Goal: Transaction & Acquisition: Purchase product/service

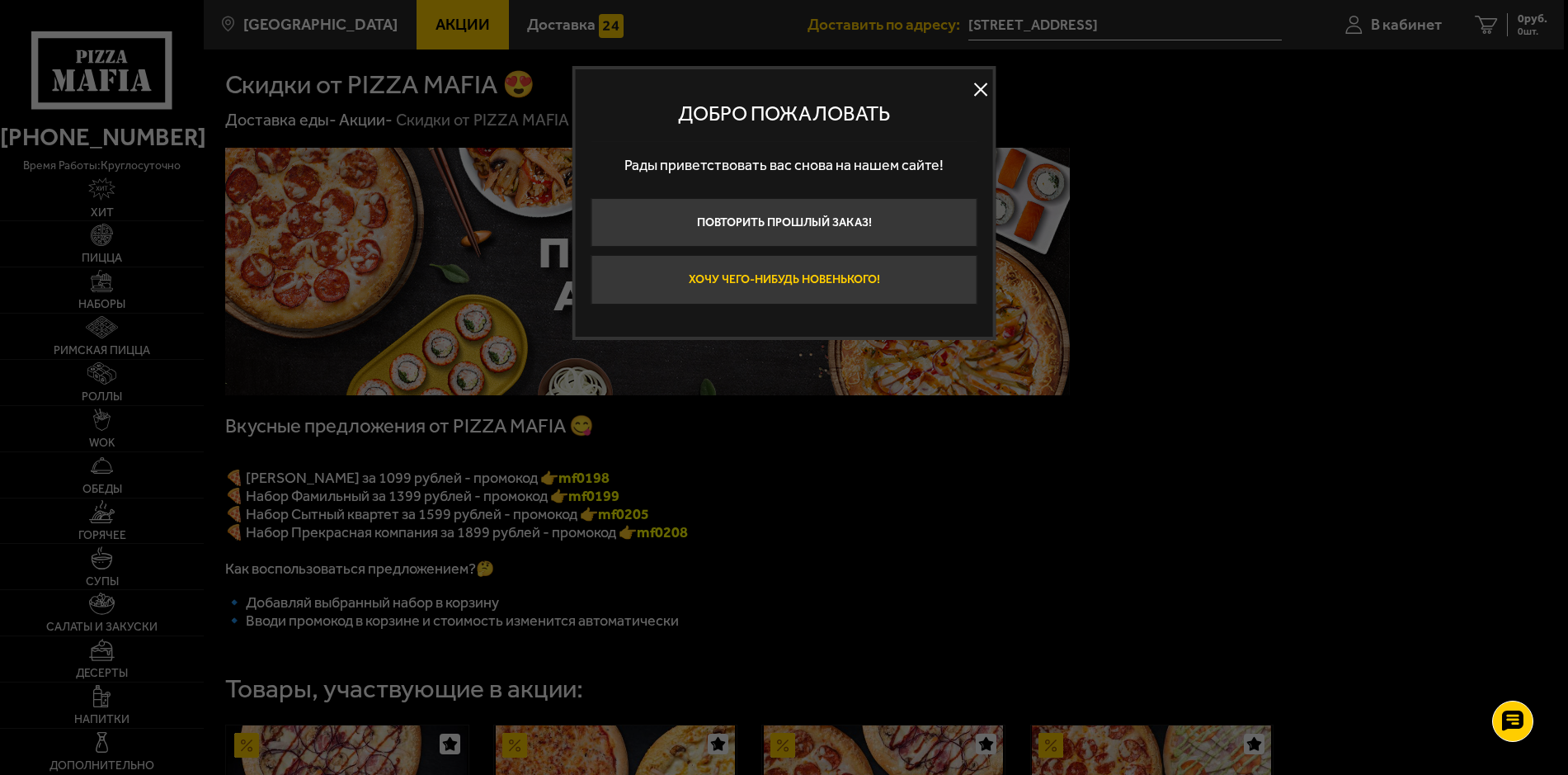
click at [802, 270] on button "Хочу чего-нибудь новенького!" at bounding box center [784, 279] width 386 height 49
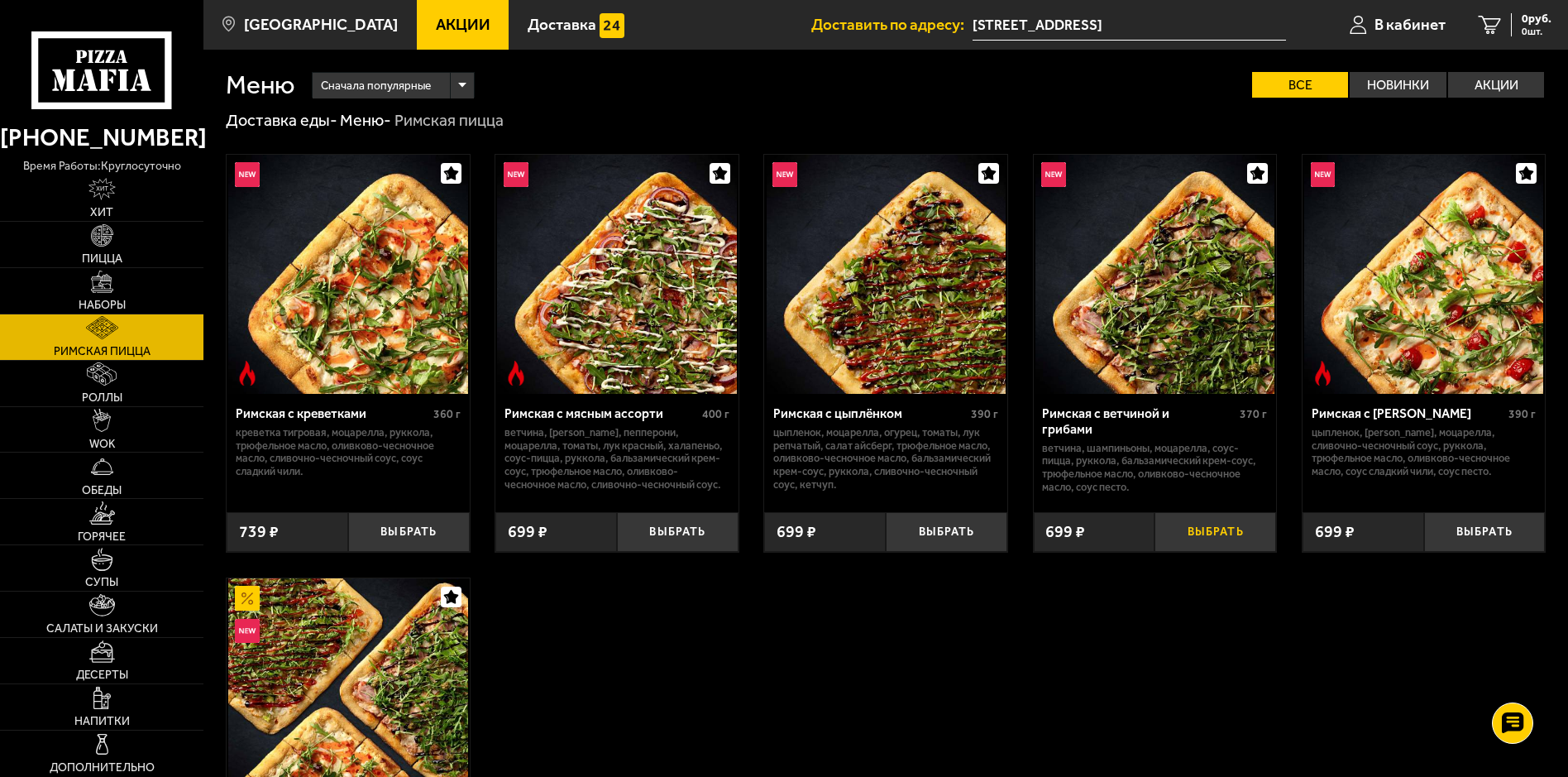
click at [1190, 547] on button "Выбрать" at bounding box center [1215, 532] width 122 height 40
click at [95, 234] on img at bounding box center [102, 235] width 22 height 22
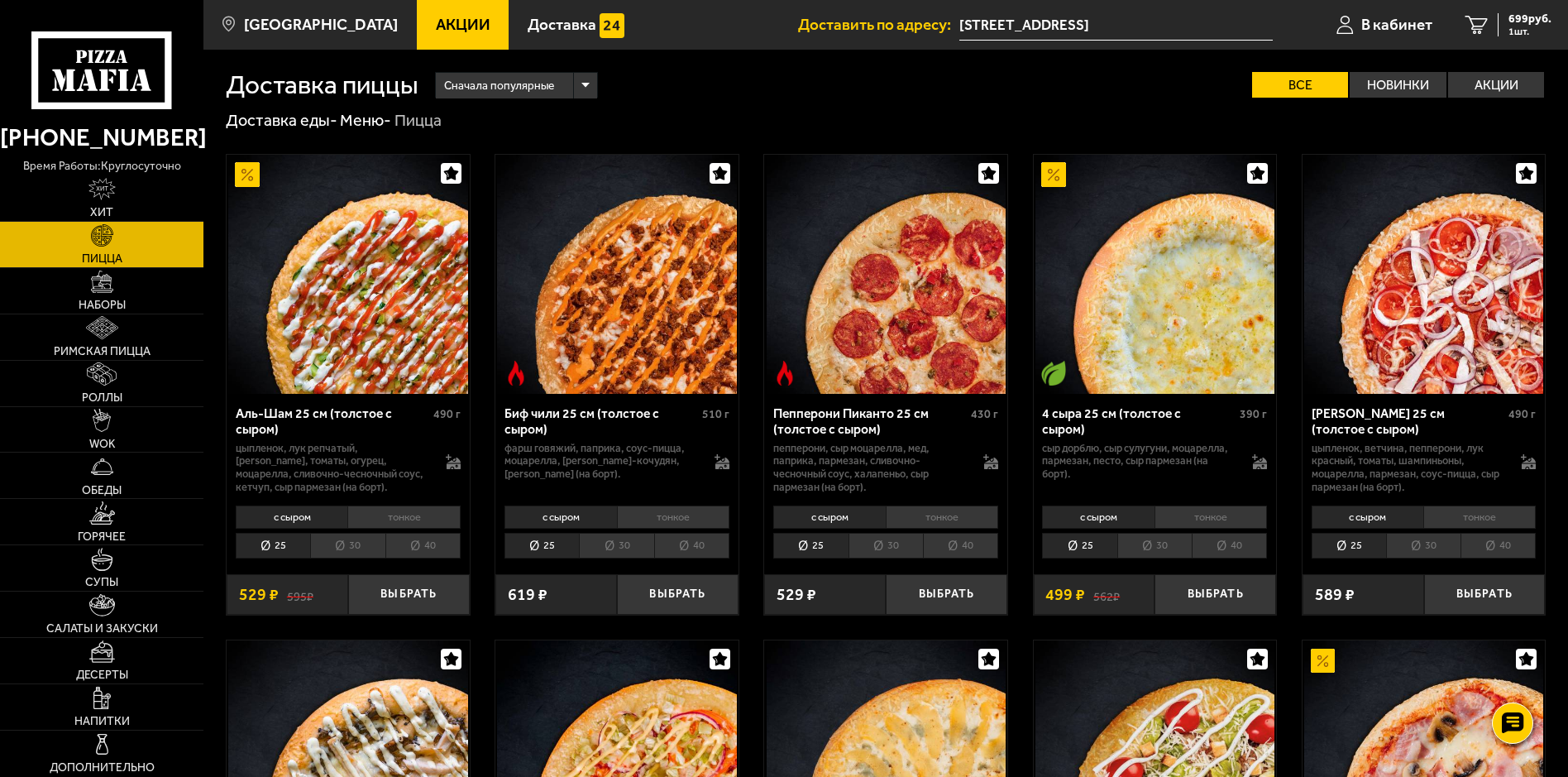
click at [944, 556] on li "40" at bounding box center [960, 545] width 75 height 26
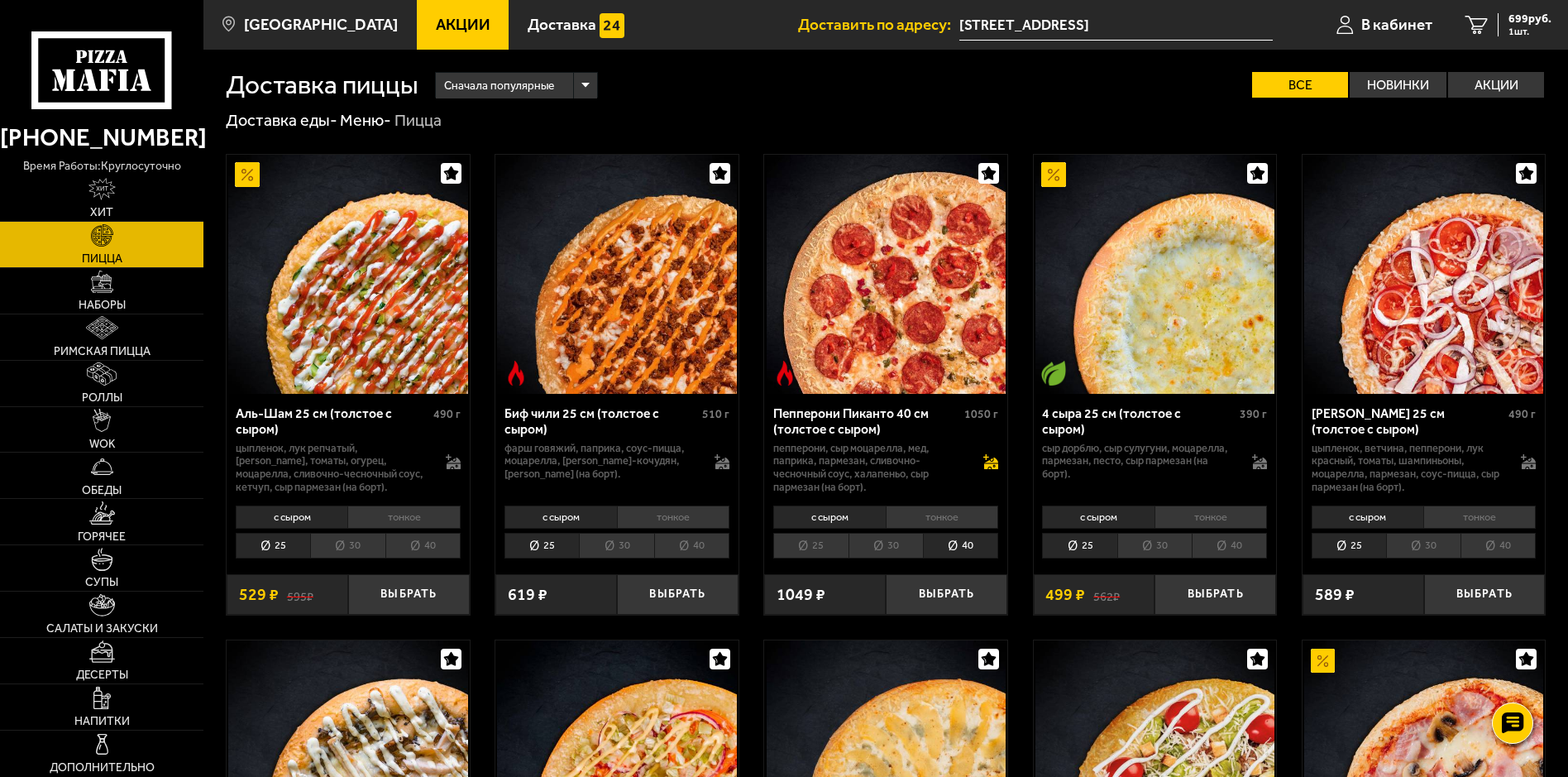
click at [997, 462] on icon at bounding box center [992, 463] width 14 height 12
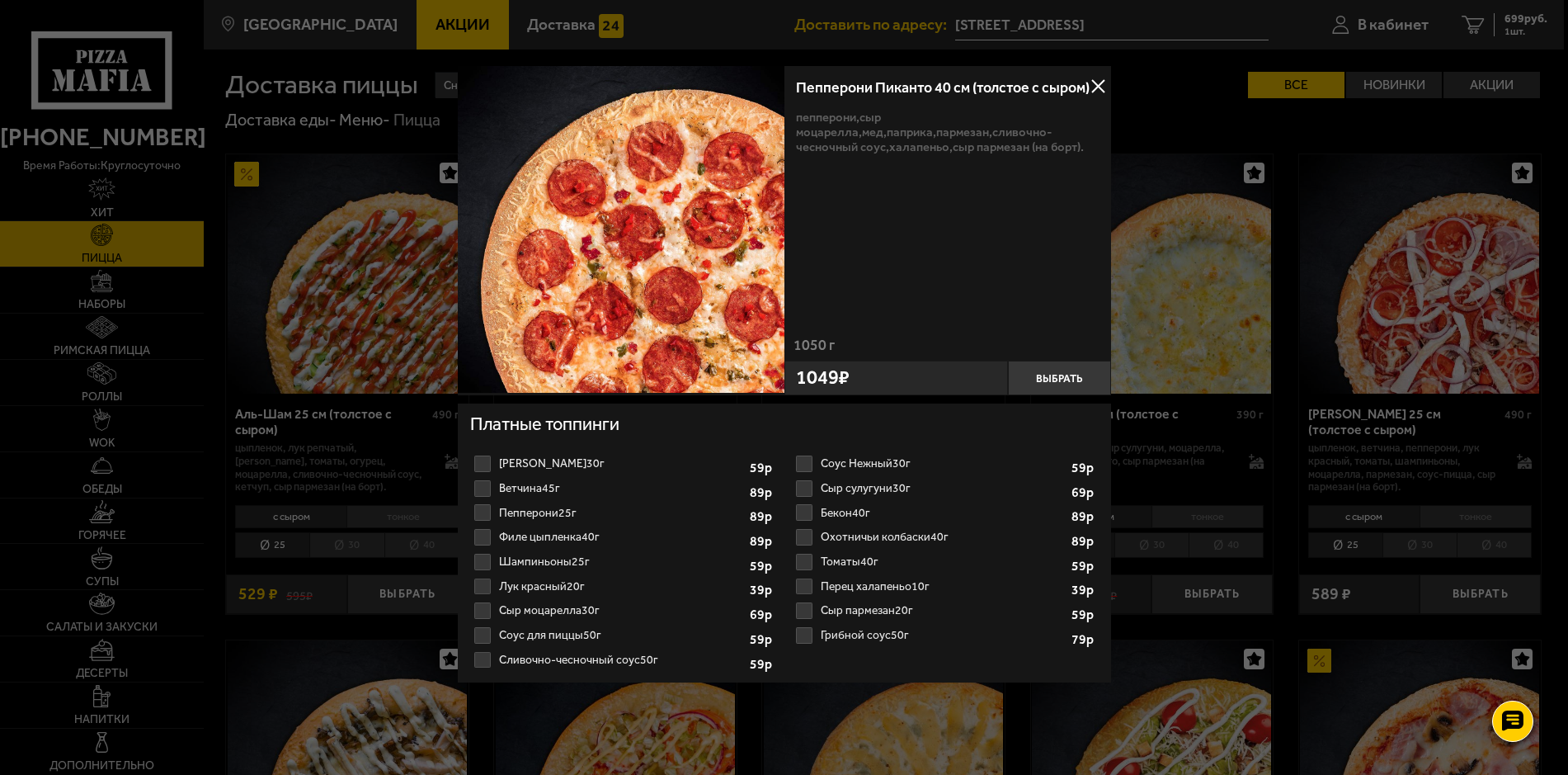
click at [493, 512] on label "Пепперони 25г 1 2 3 4 5 6 7 8" at bounding box center [623, 513] width 306 height 25
click at [0, 0] on input "Пепперони 25г 1 2 3 4 5 6 7 8" at bounding box center [0, 0] width 0 height 0
click at [803, 582] on label "Перец халапеньо 10г 1 2 3 4 5 6 7" at bounding box center [945, 587] width 306 height 25
click at [0, 0] on input "Перец халапеньо 10г 1 2 3 4 5 6 7" at bounding box center [0, 0] width 0 height 0
click at [1059, 390] on button "Выбрать" at bounding box center [1059, 378] width 103 height 35
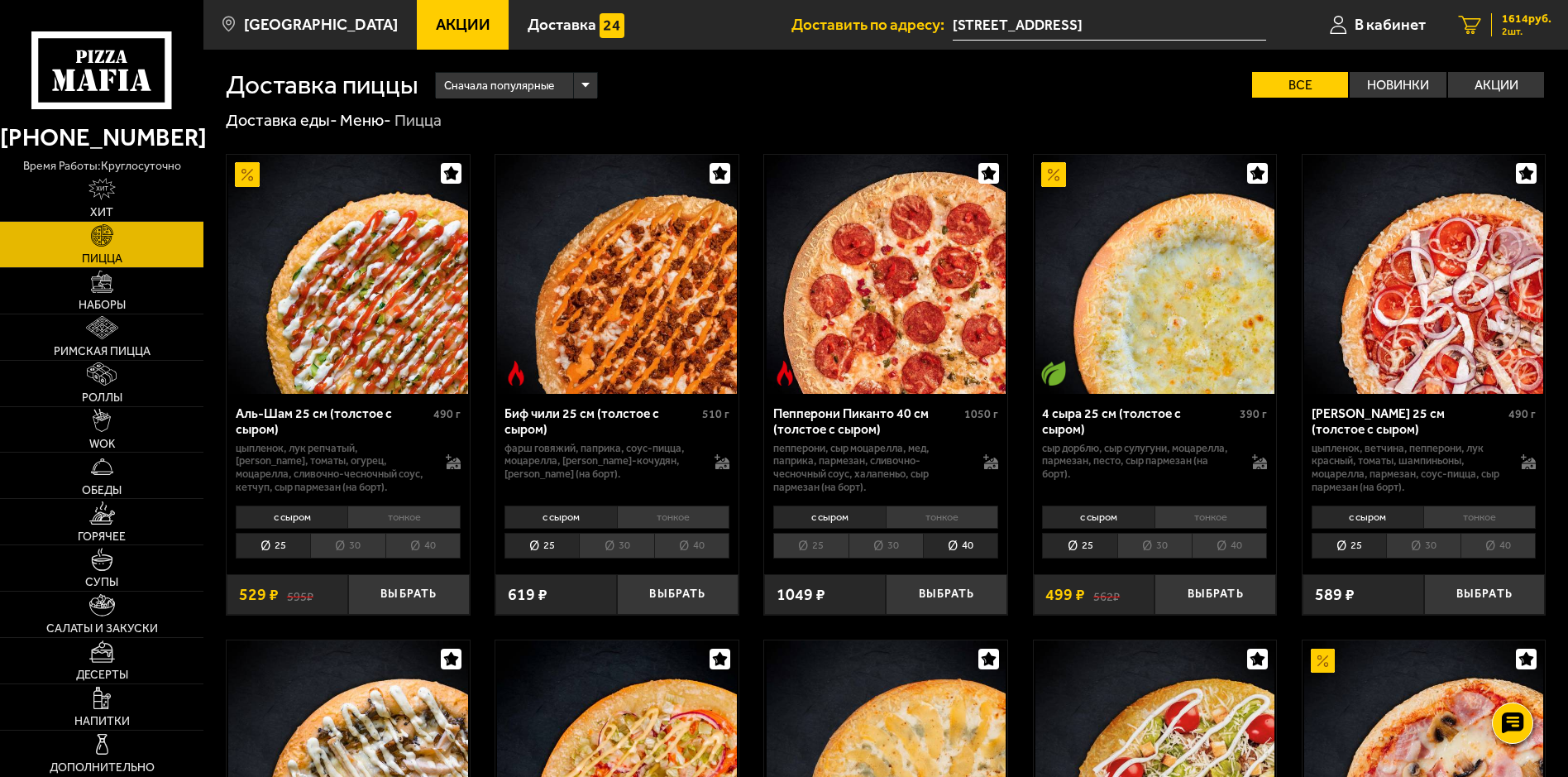
click at [1507, 22] on span "1614 руб." at bounding box center [1527, 19] width 50 height 12
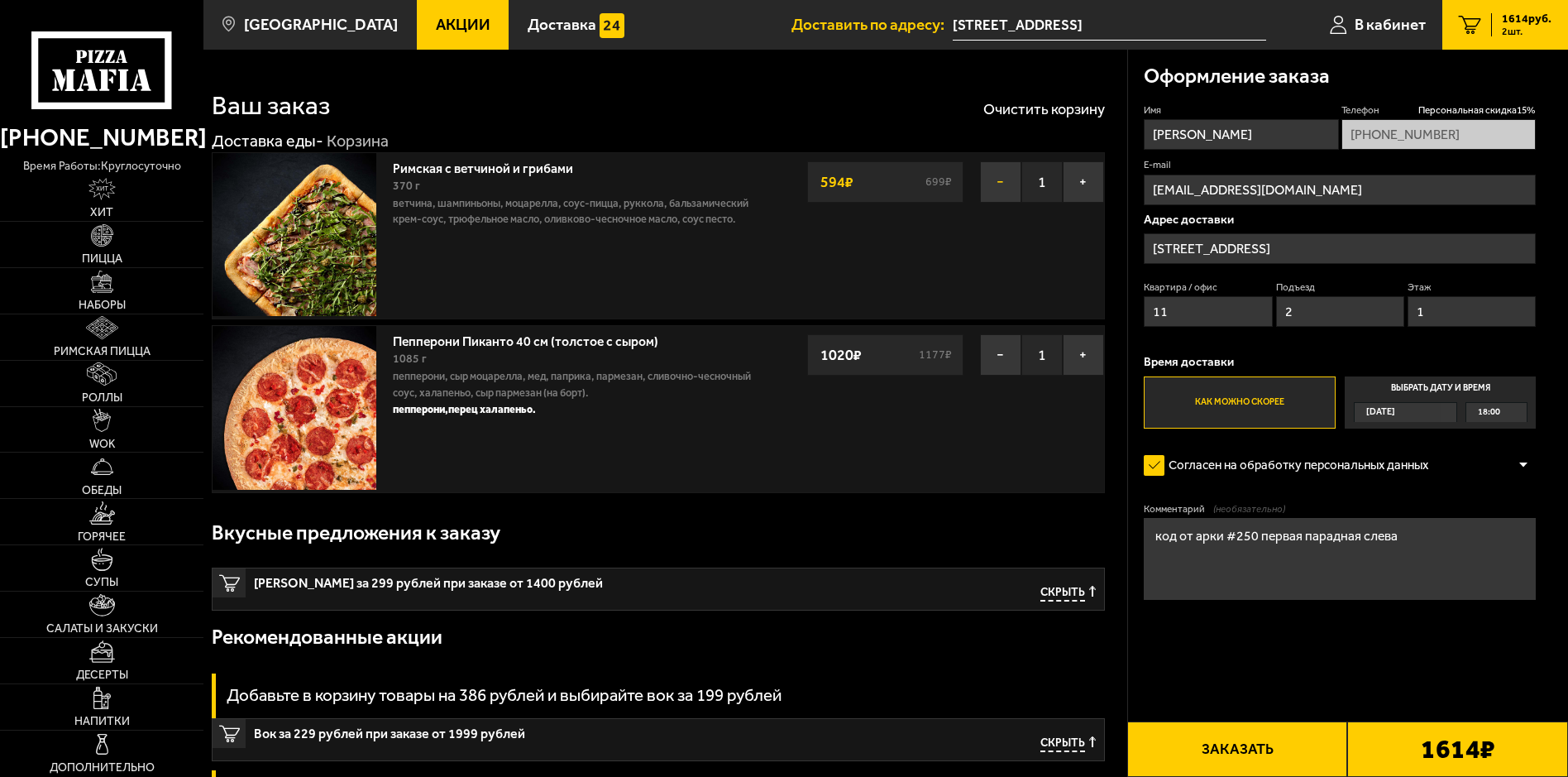
click at [988, 182] on button "−" at bounding box center [1001, 182] width 41 height 41
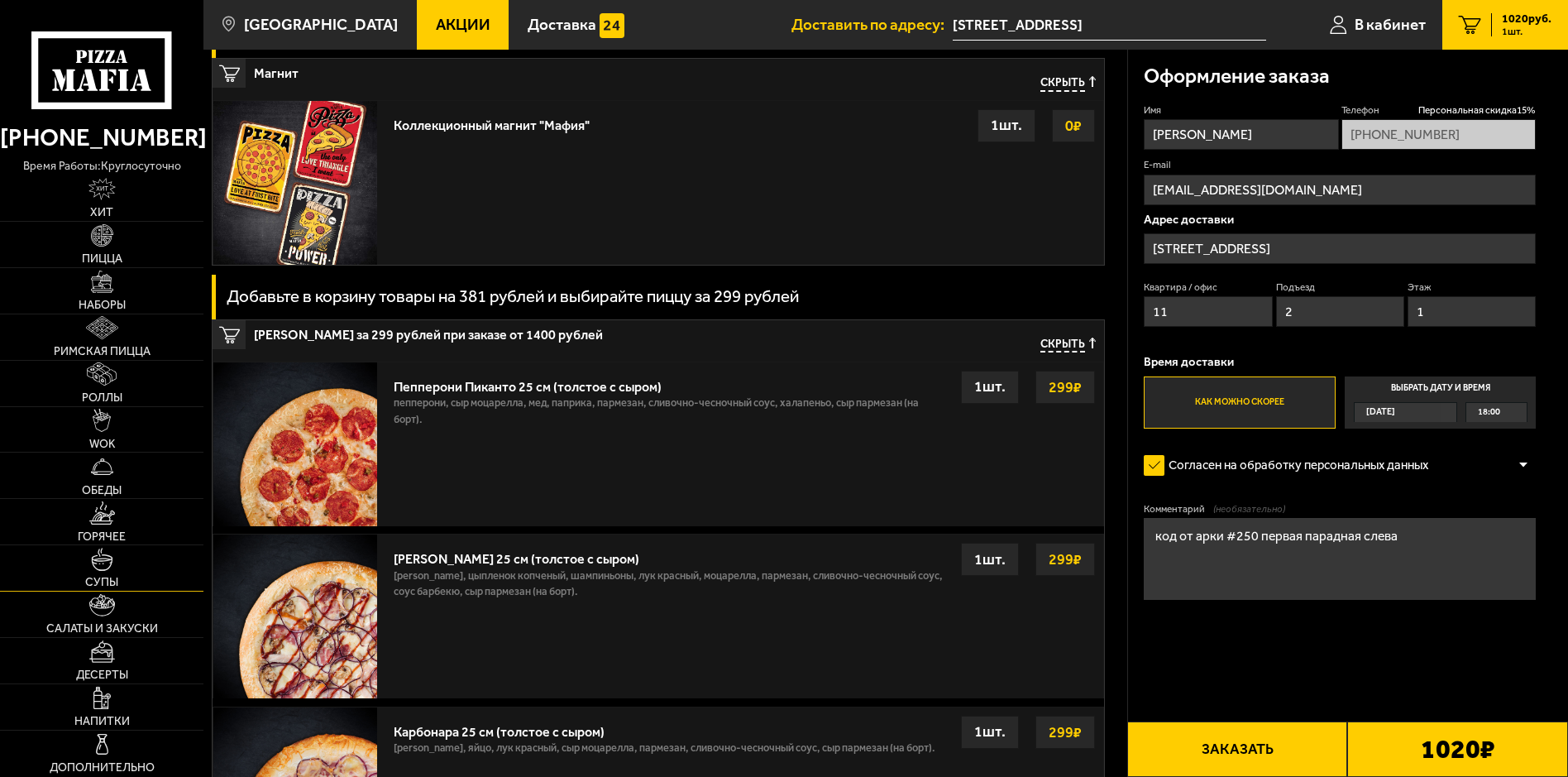
scroll to position [414, 0]
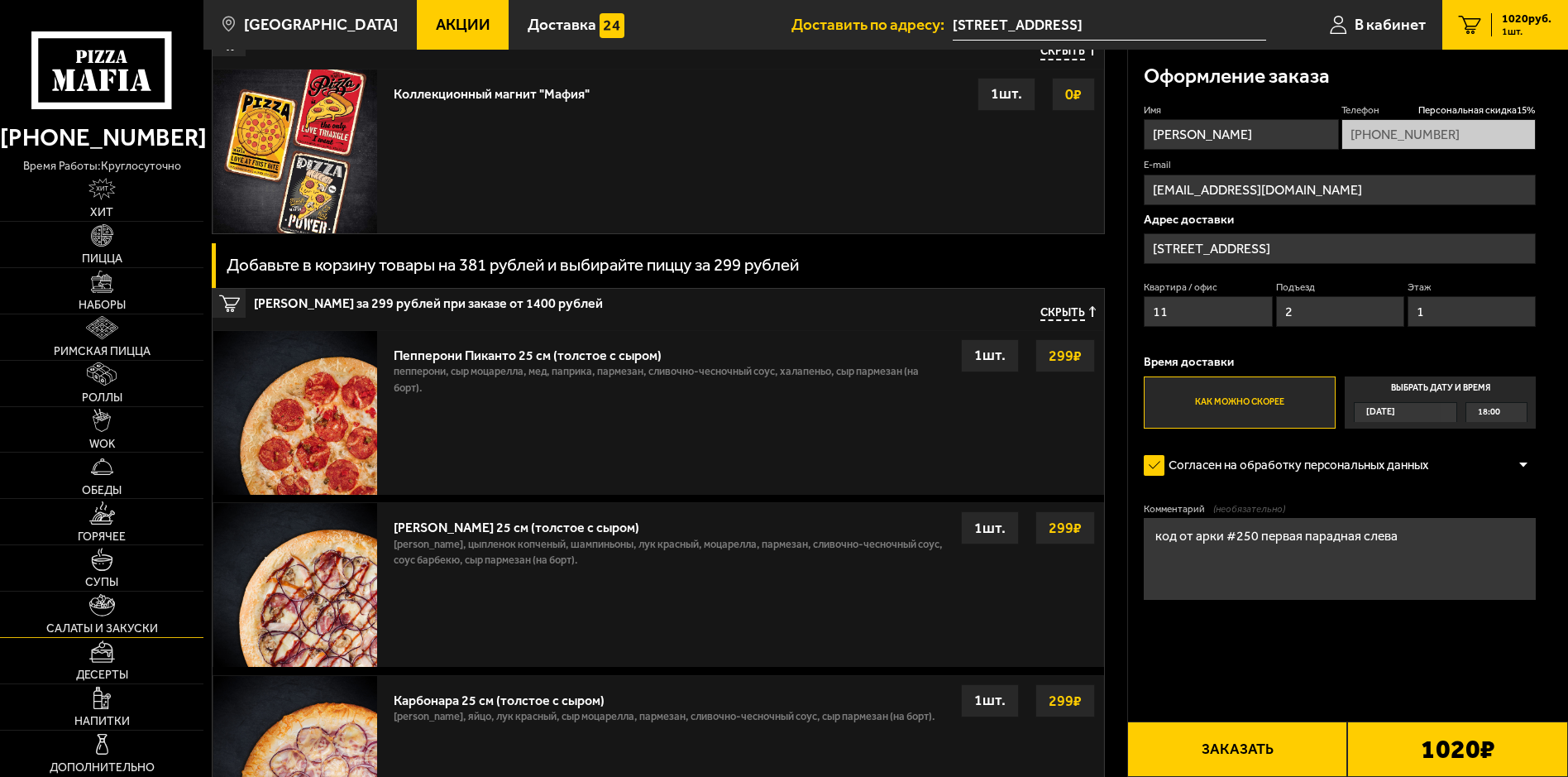
click at [114, 606] on img at bounding box center [102, 605] width 26 height 22
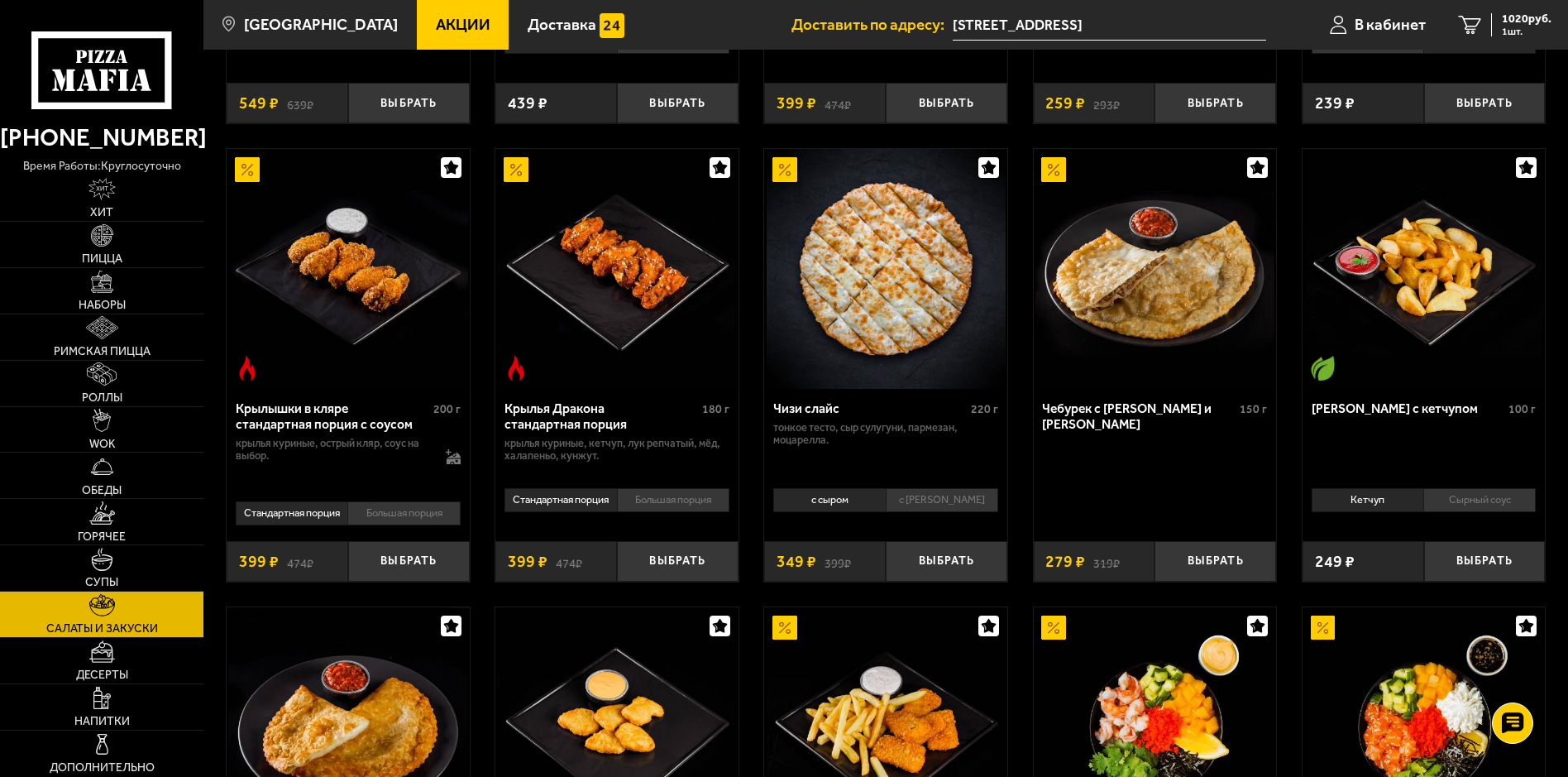
scroll to position [490, 0]
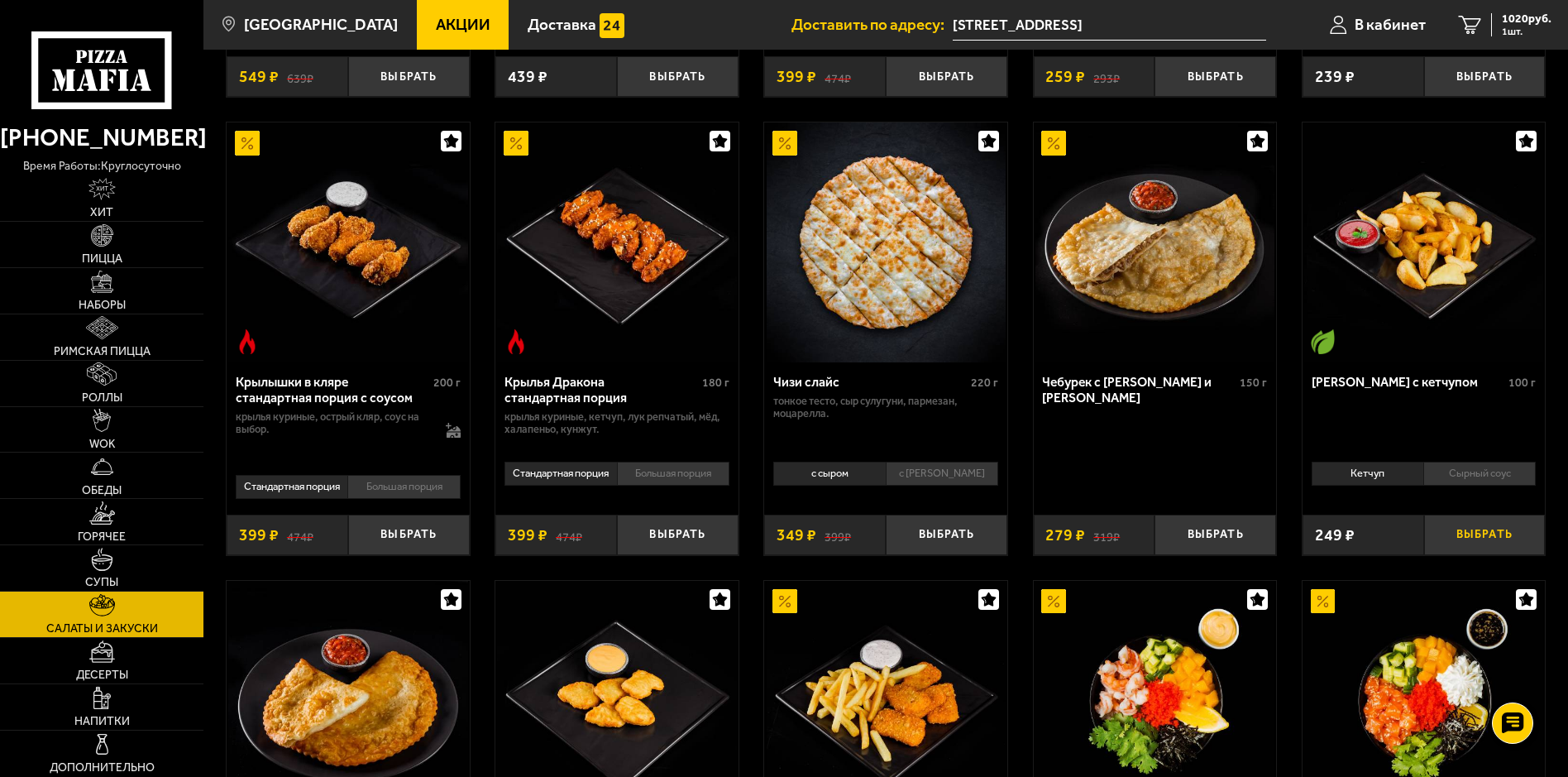
click at [1484, 530] on button "Выбрать" at bounding box center [1484, 534] width 122 height 40
click at [673, 526] on button "Выбрать" at bounding box center [677, 534] width 122 height 40
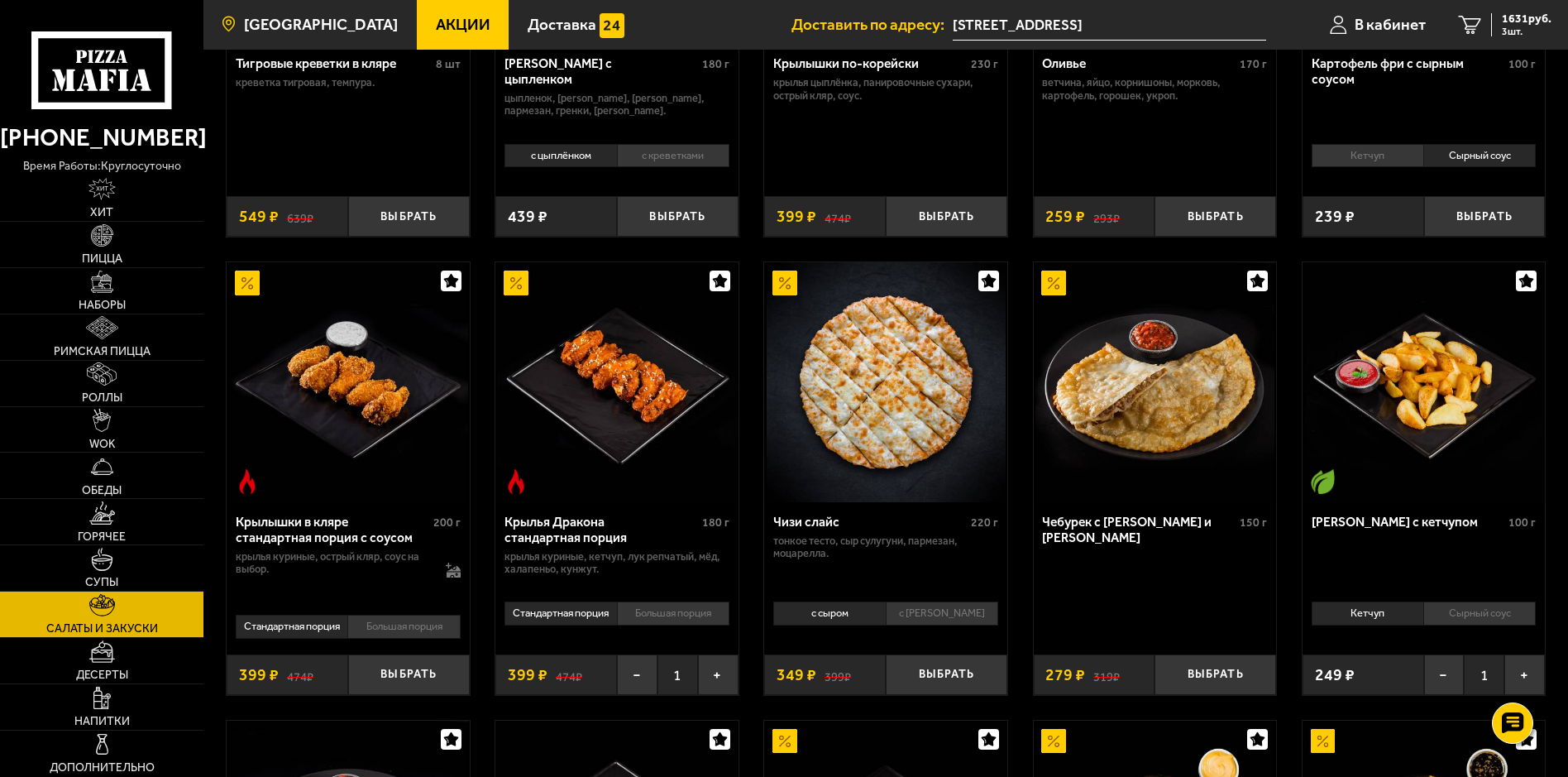
scroll to position [325, 0]
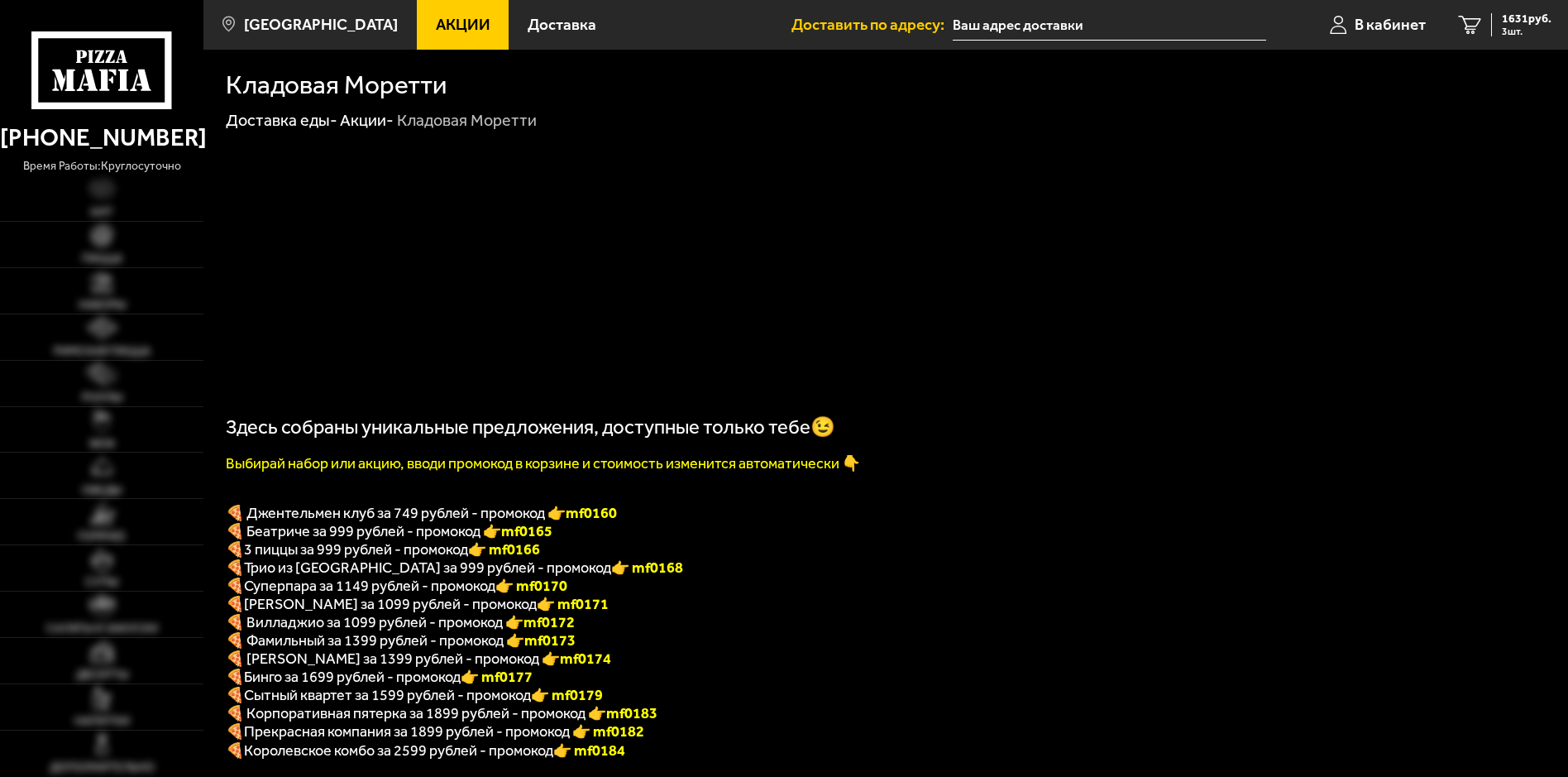
type input "[STREET_ADDRESS]"
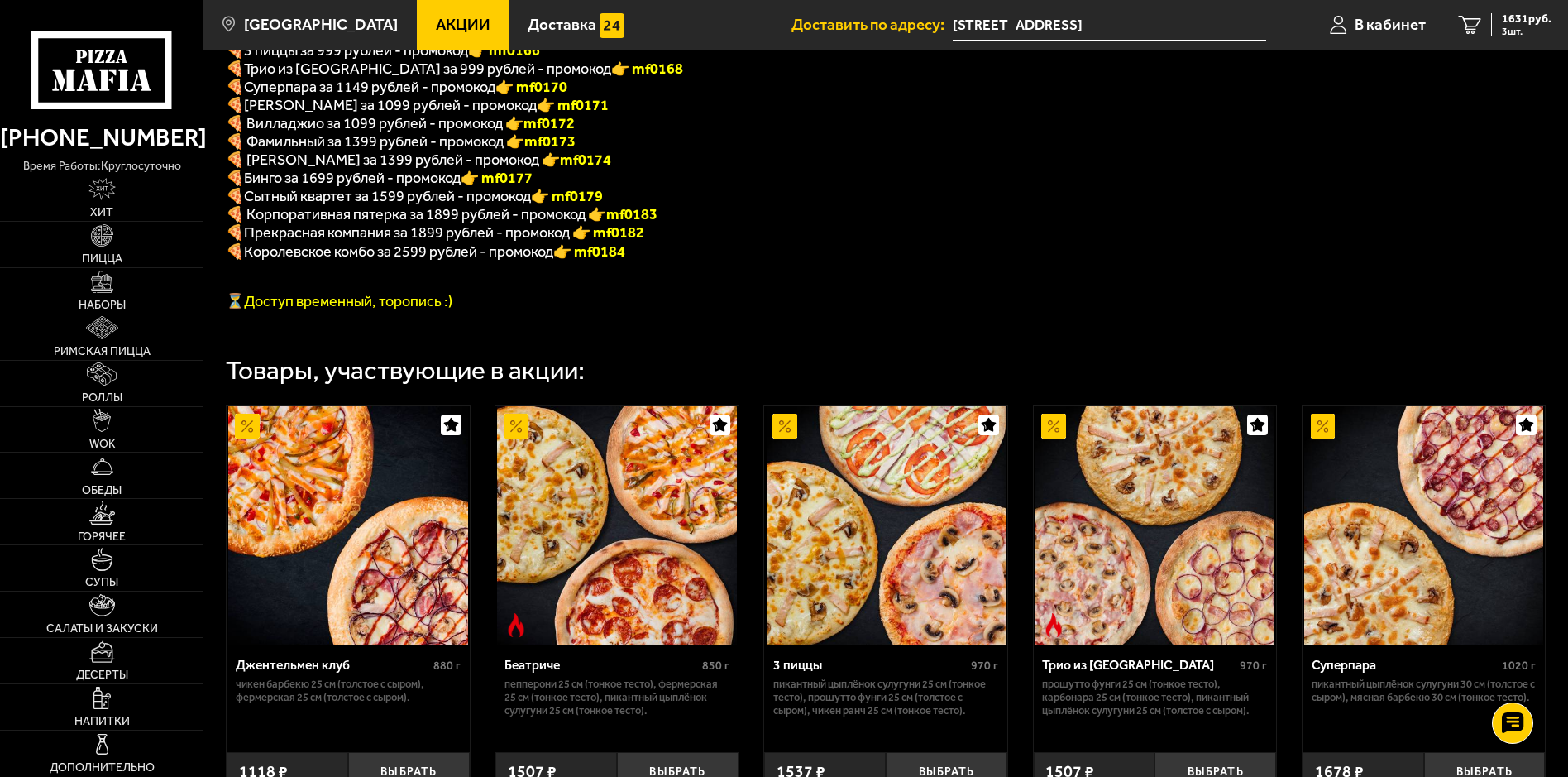
scroll to position [173, 0]
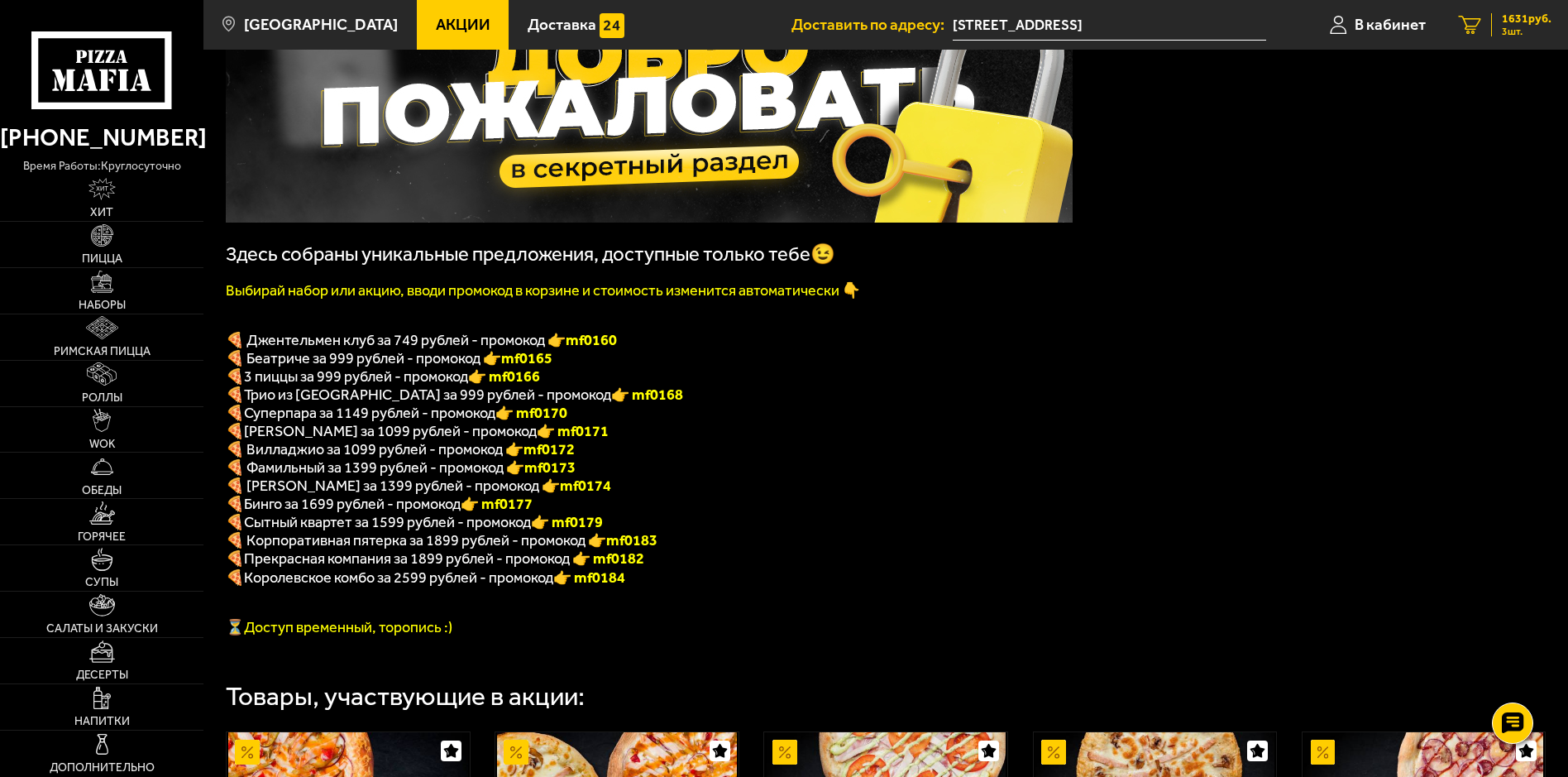
click at [1527, 28] on span "3 шт." at bounding box center [1527, 31] width 50 height 10
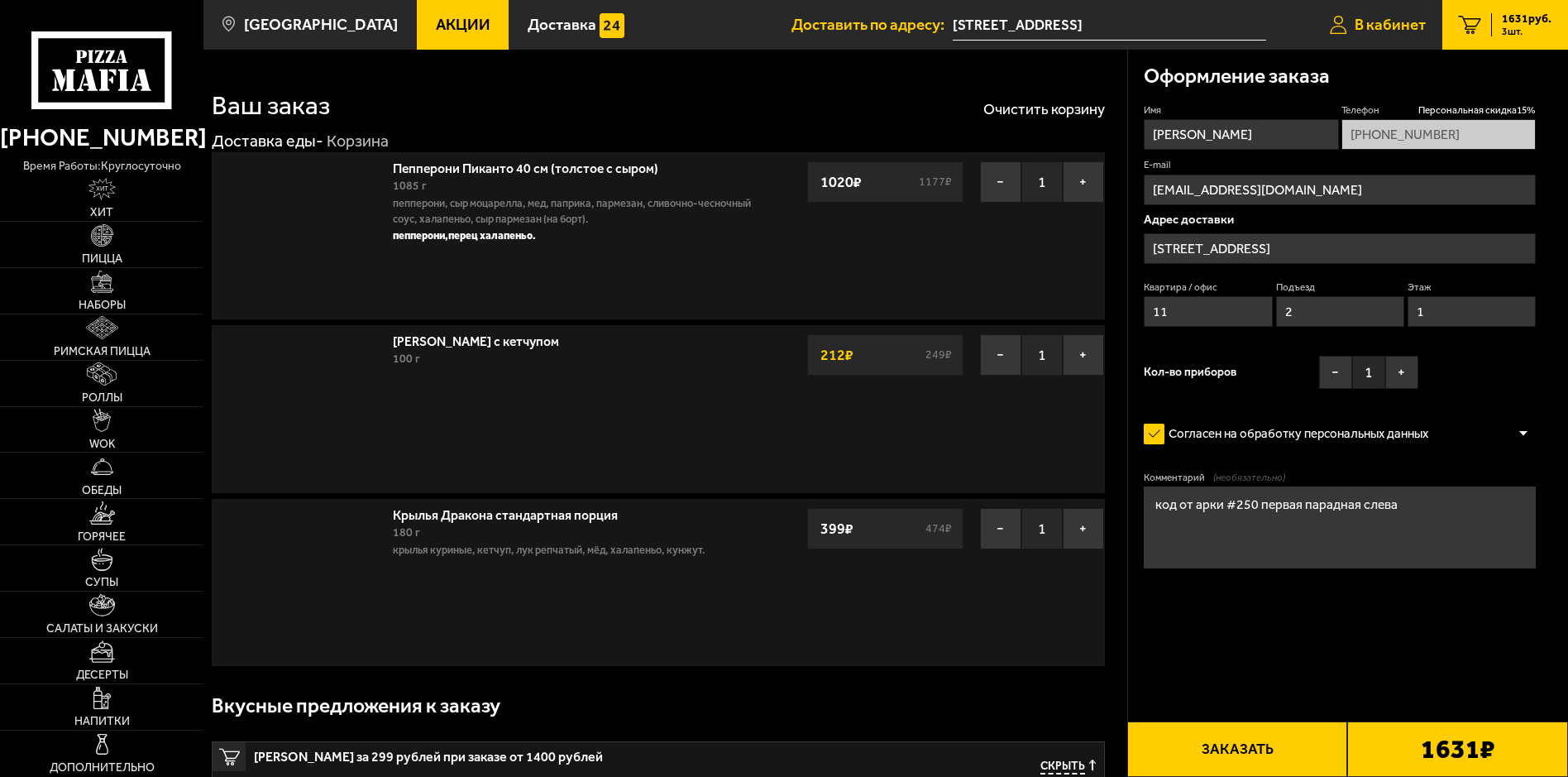
type input "[STREET_ADDRESS]"
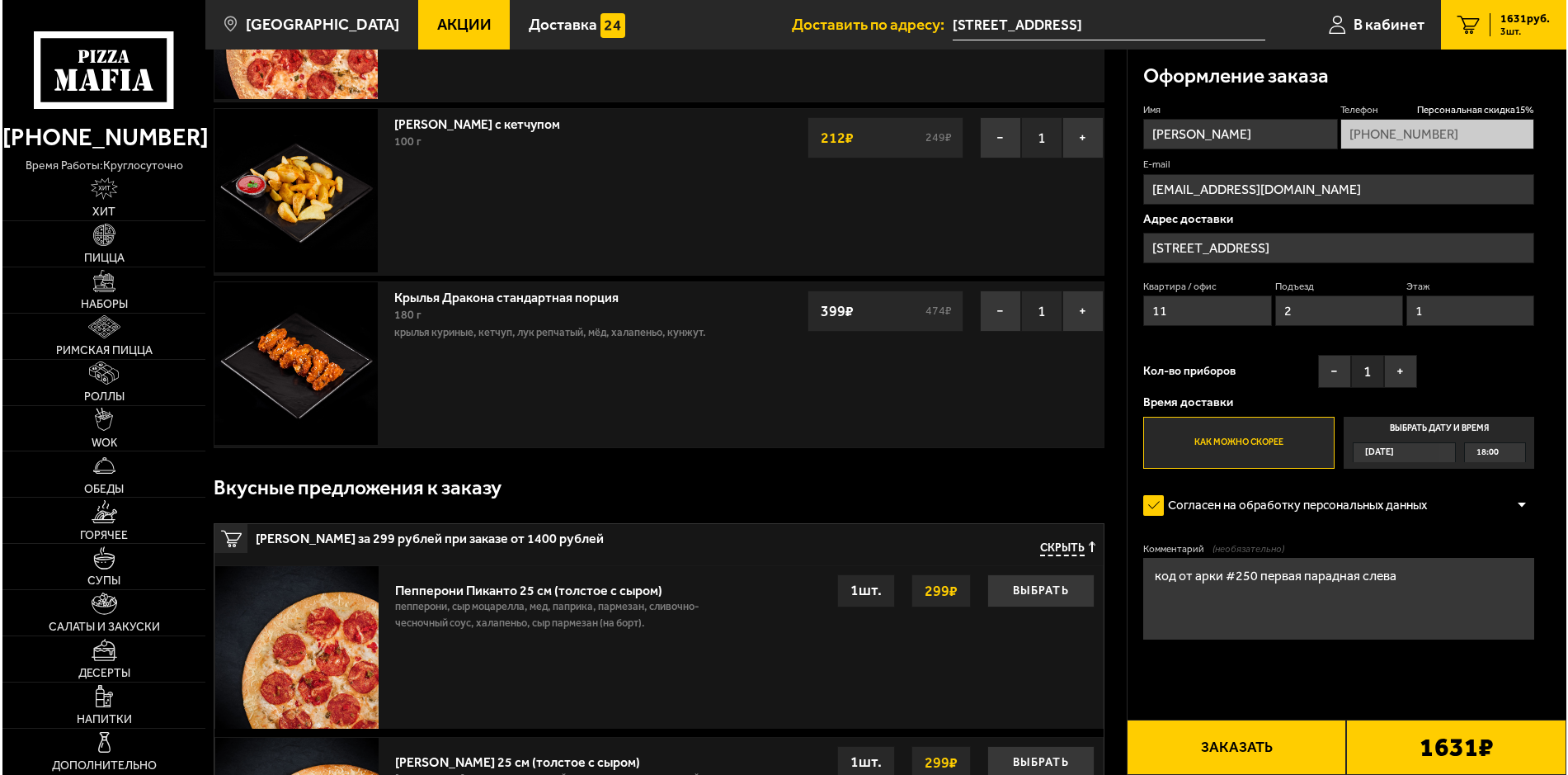
scroll to position [248, 0]
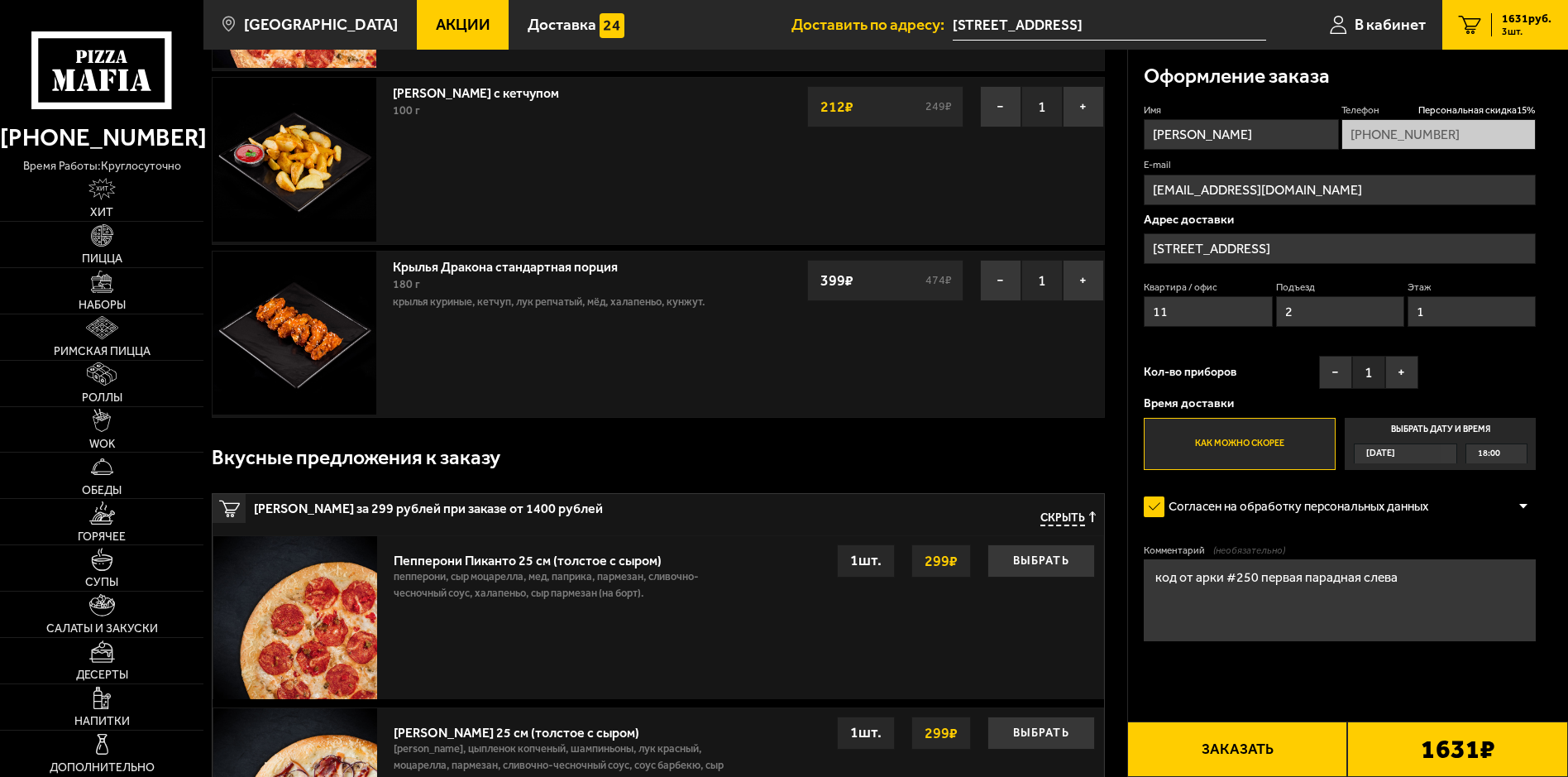
click at [1266, 757] on button "Заказать" at bounding box center [1238, 749] width 221 height 56
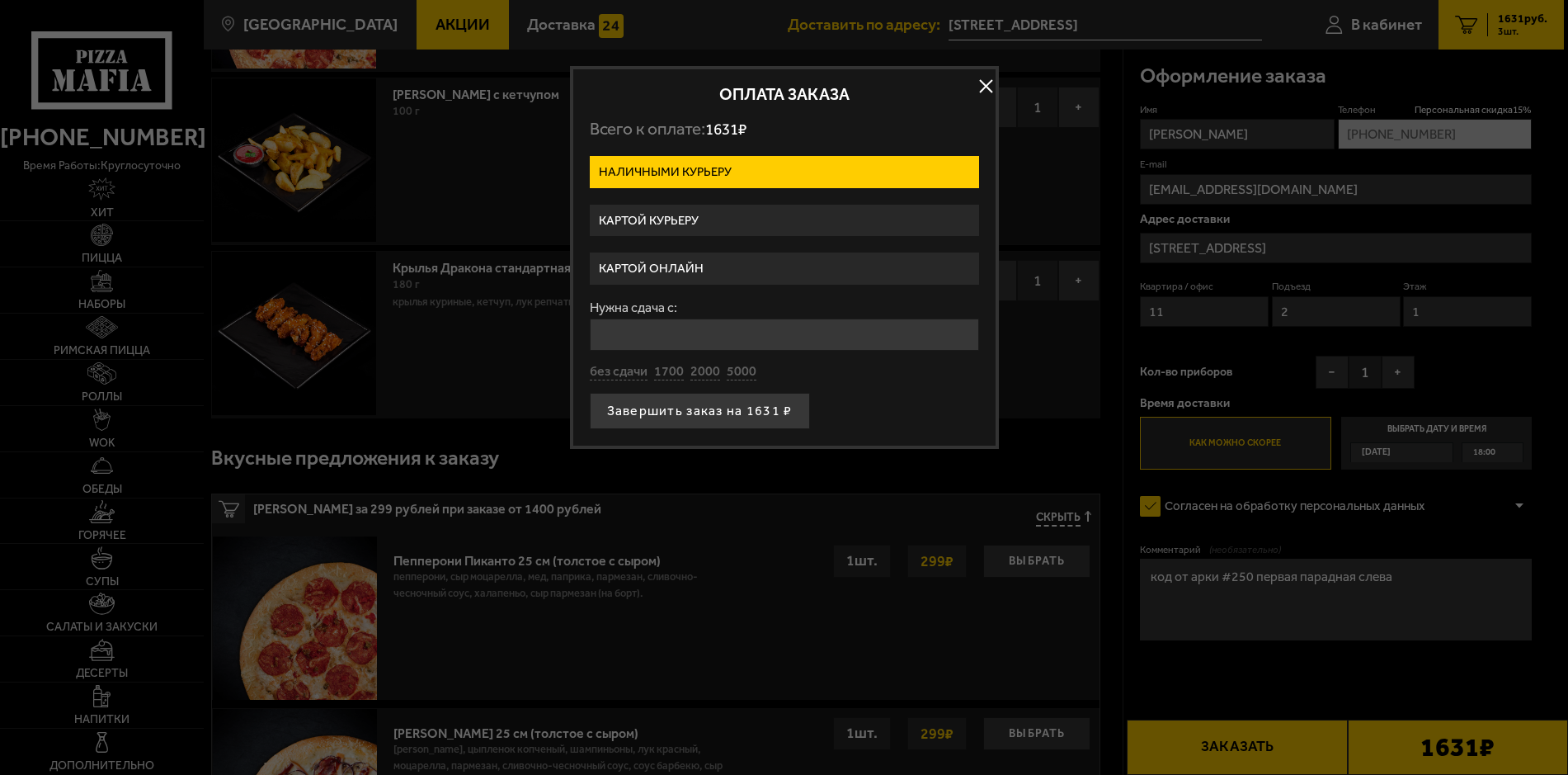
click at [742, 225] on label "Картой курьеру" at bounding box center [784, 221] width 390 height 32
click at [0, 0] on input "Картой курьеру" at bounding box center [0, 0] width 0 height 0
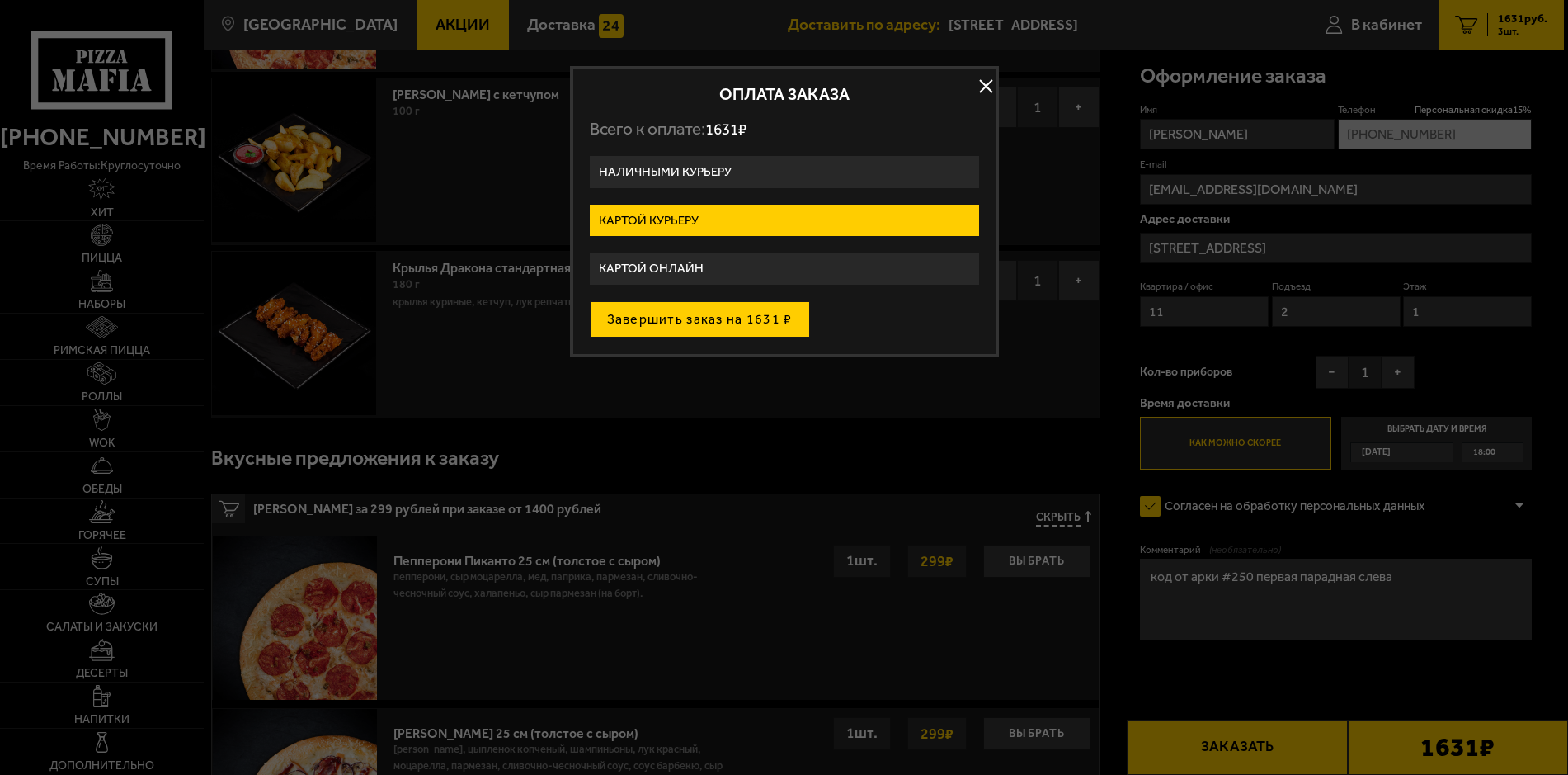
click at [629, 316] on button "Завершить заказ на 1631 ₽" at bounding box center [699, 320] width 220 height 36
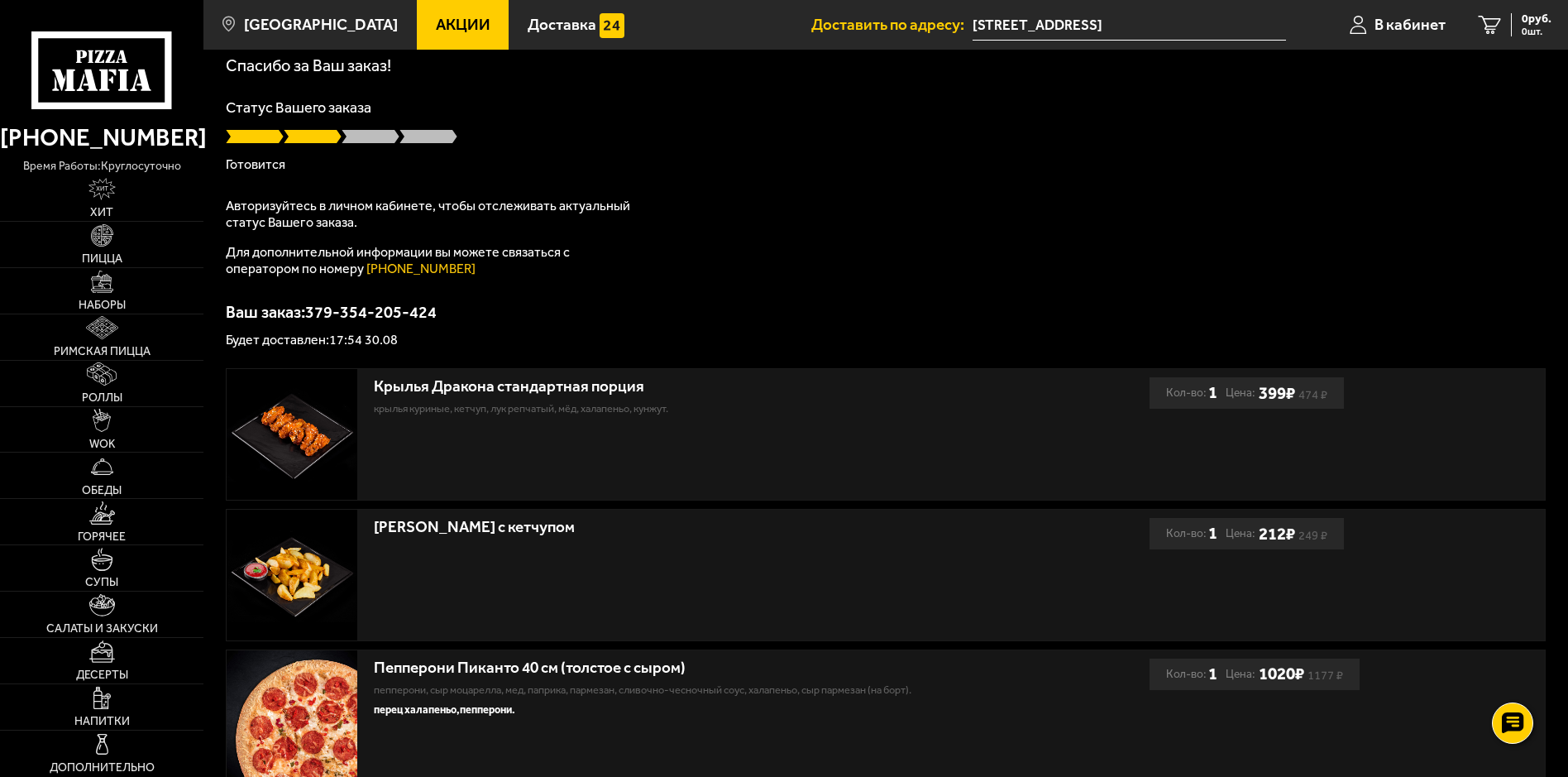
scroll to position [83, 0]
